Goal: Navigation & Orientation: Find specific page/section

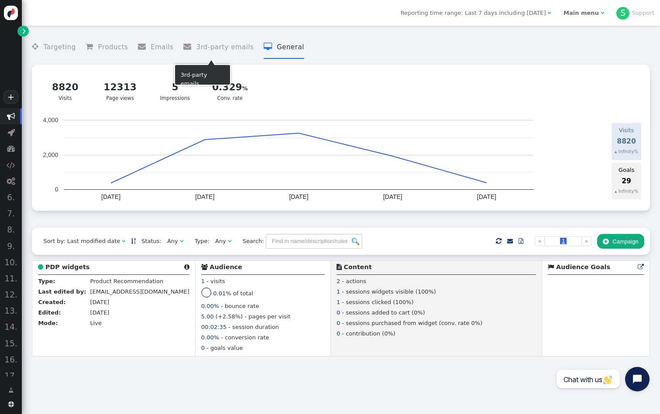
scroll to position [-1, 0]
click at [18, 31] on link "" at bounding box center [22, 31] width 11 height 11
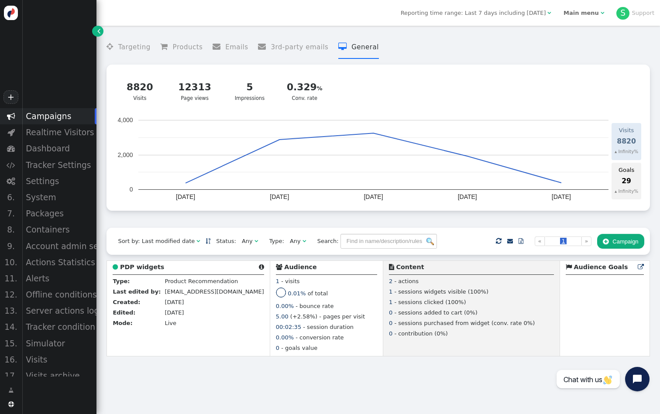
click at [571, 11] on b "Main menu" at bounding box center [581, 13] width 35 height 7
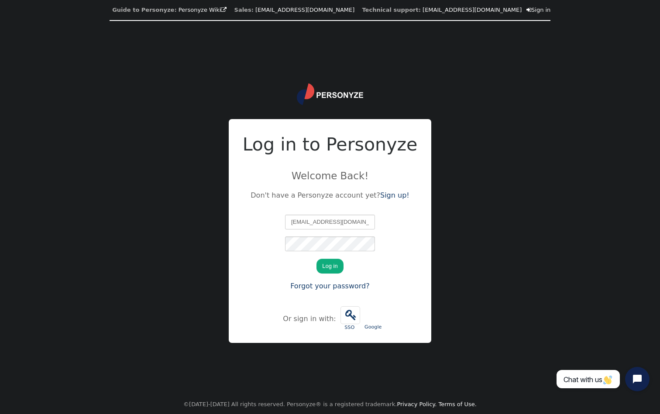
type input "support@personyze.com"
click at [330, 266] on button "Log in" at bounding box center [330, 266] width 27 height 15
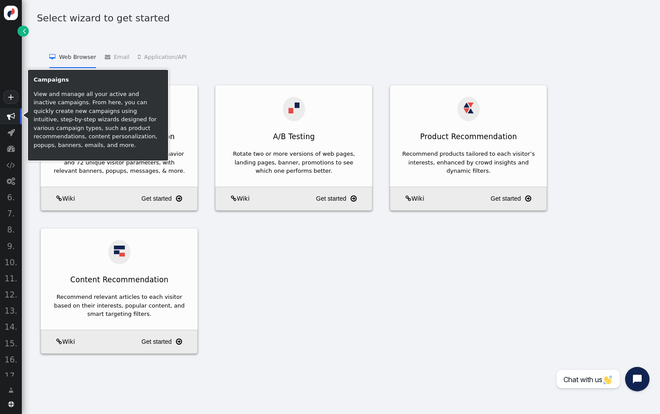
click at [10, 116] on span "" at bounding box center [11, 116] width 8 height 8
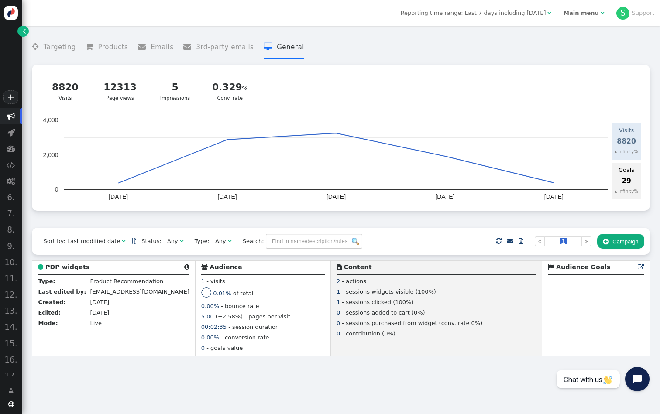
click at [26, 32] on span "" at bounding box center [24, 31] width 3 height 9
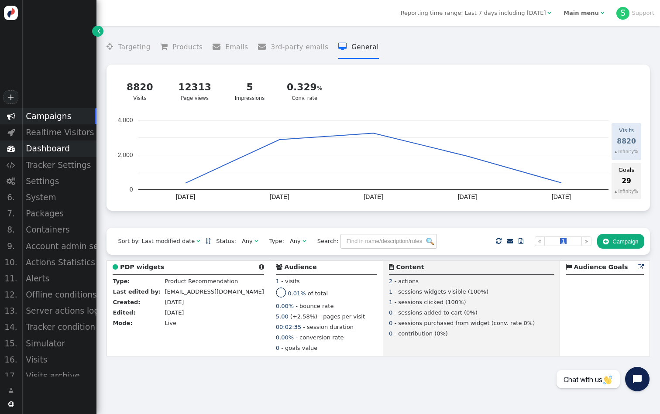
click at [69, 152] on div "Dashboard" at bounding box center [59, 149] width 75 height 16
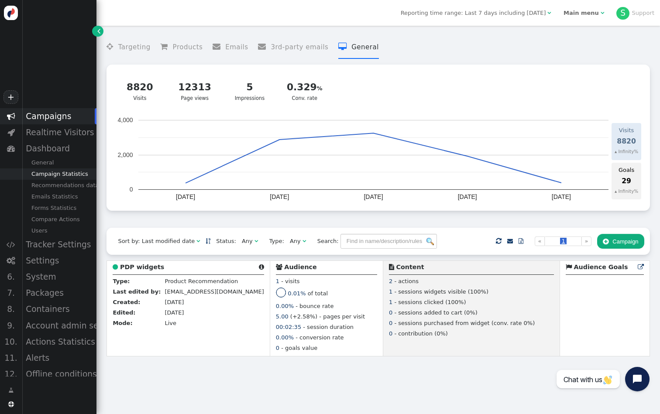
click at [73, 173] on div "Campaign Statistics" at bounding box center [59, 174] width 75 height 11
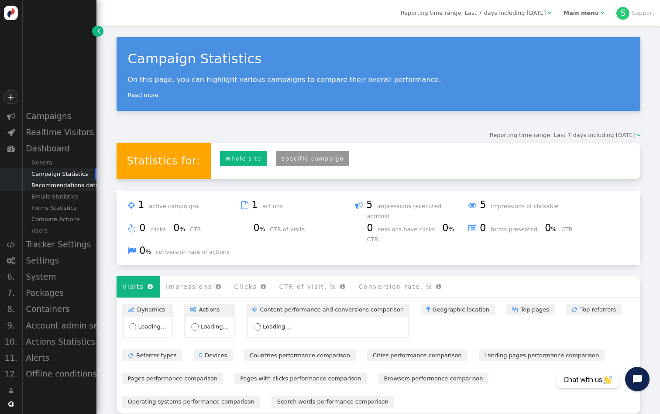
click at [72, 186] on div "Recommendations data" at bounding box center [59, 185] width 75 height 11
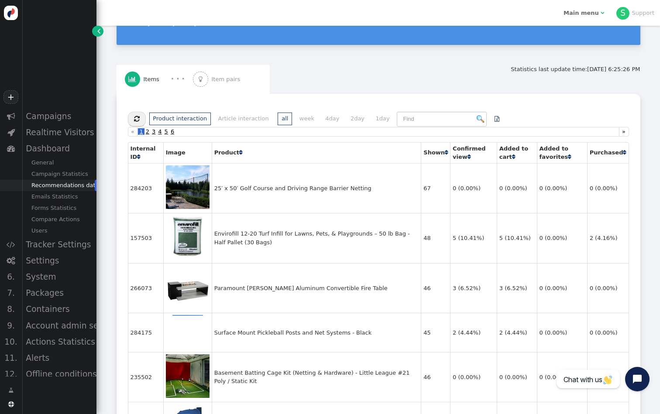
scroll to position [66, 0]
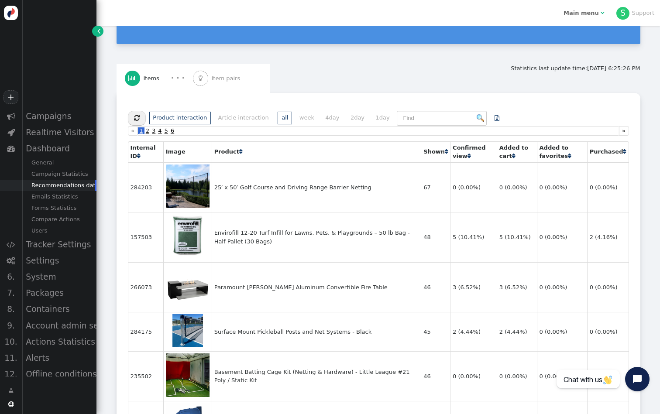
click at [232, 74] on span "Item pairs" at bounding box center [228, 78] width 32 height 9
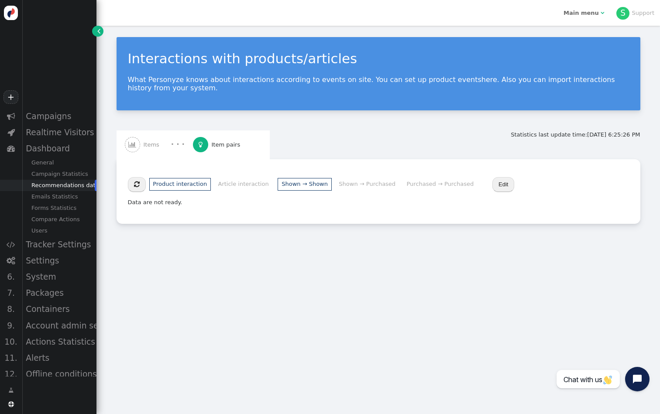
scroll to position [0, 0]
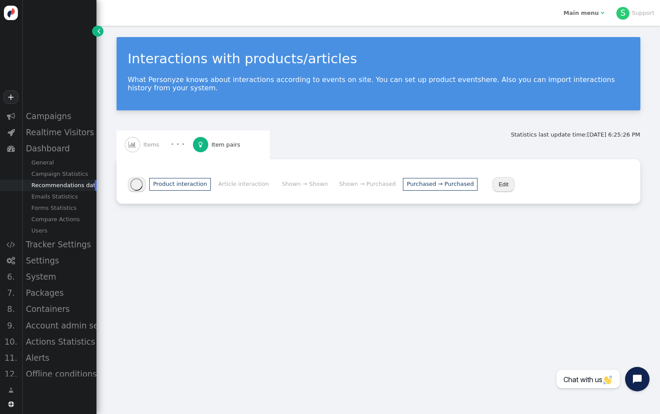
click at [445, 188] on li "Purchased → Purchased" at bounding box center [440, 184] width 75 height 13
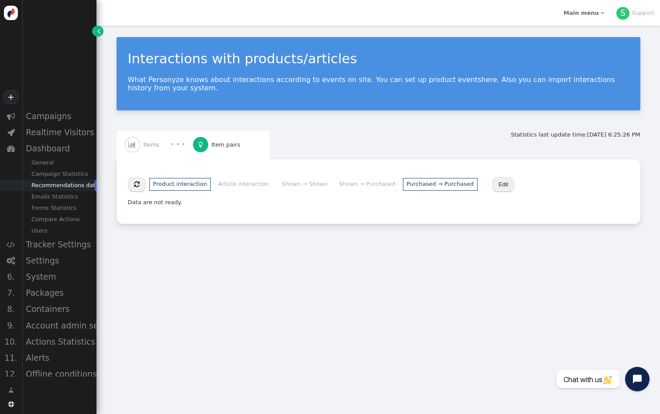
click at [154, 145] on span "Items" at bounding box center [153, 145] width 19 height 9
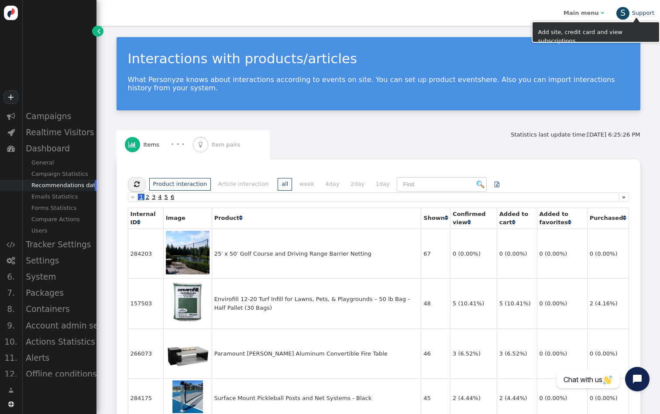
click at [631, 16] on link "S Support" at bounding box center [635, 13] width 38 height 7
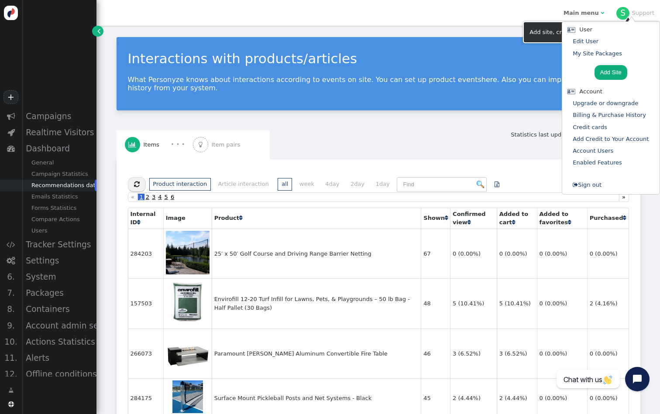
drag, startPoint x: 612, startPoint y: 163, endPoint x: 612, endPoint y: 156, distance: 6.6
click at [610, 149] on link "Account Users" at bounding box center [593, 151] width 41 height 7
